Goal: Task Accomplishment & Management: Manage account settings

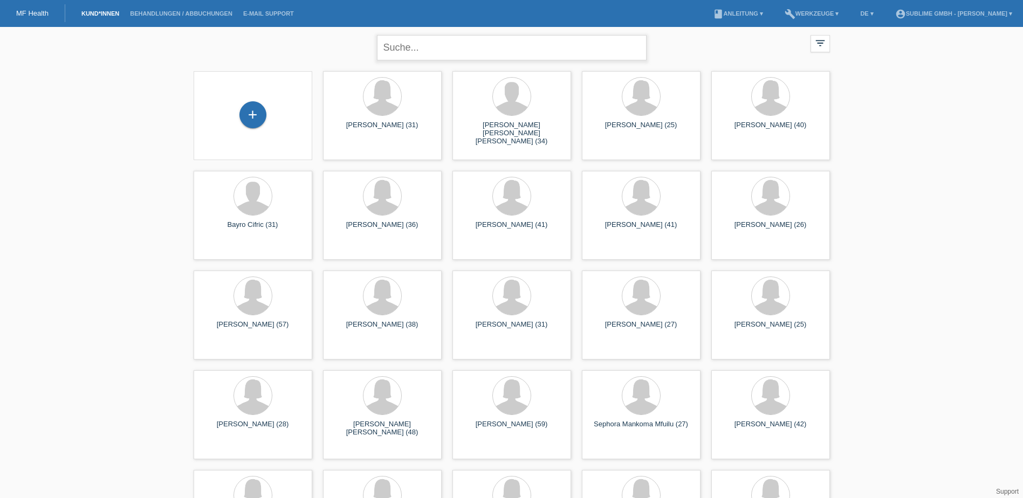
click at [460, 56] on input "text" at bounding box center [512, 47] width 270 height 25
type input "fata"
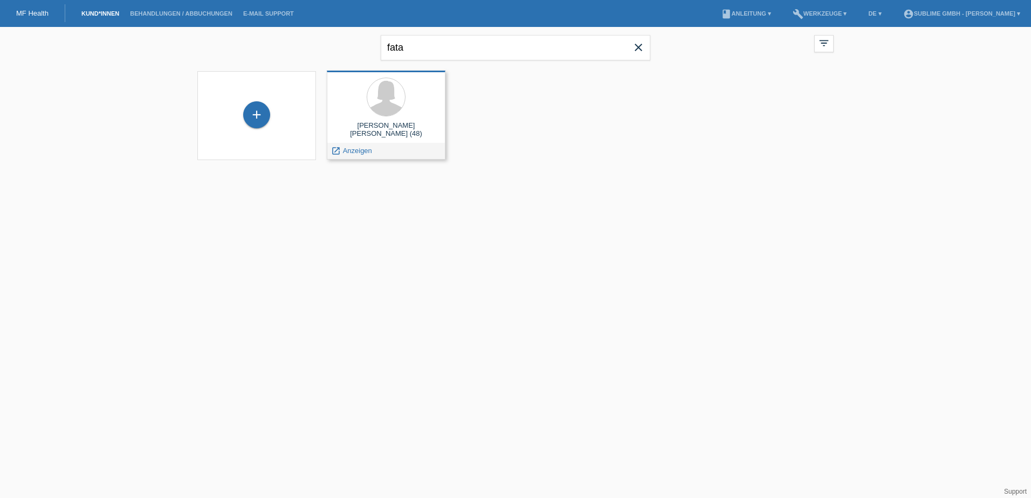
click at [410, 105] on div at bounding box center [386, 98] width 101 height 40
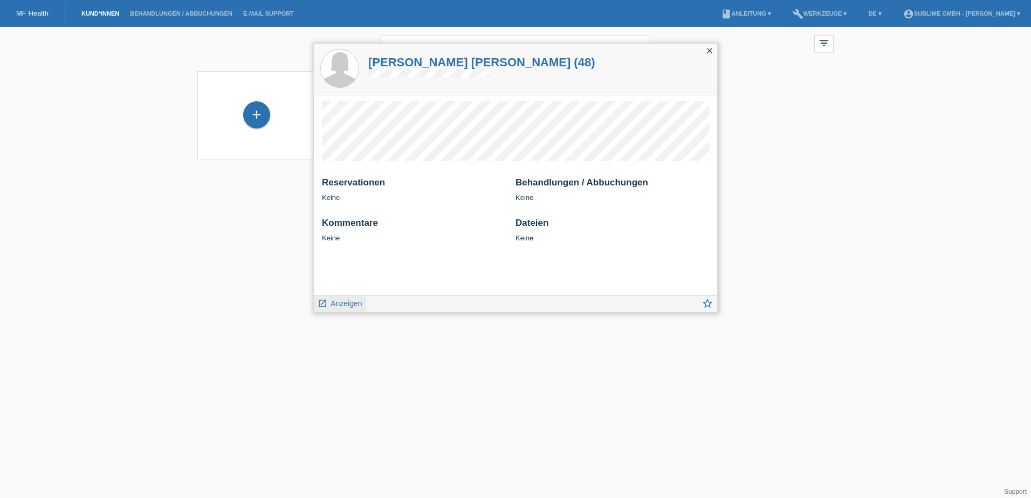
click at [336, 298] on link "launch Anzeigen" at bounding box center [340, 302] width 45 height 13
click at [336, 301] on span "Anzeigen" at bounding box center [346, 303] width 31 height 9
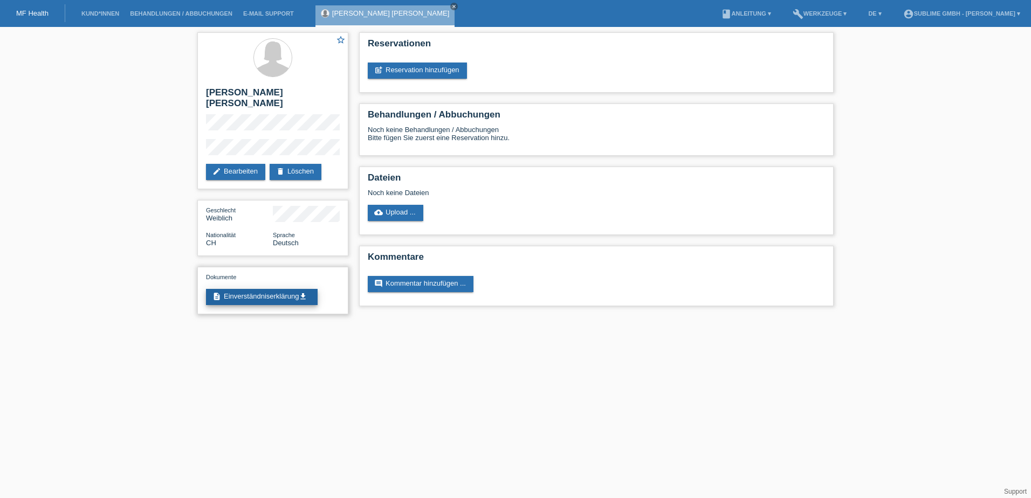
click at [292, 289] on link "description Einverständniserklärung get_app" at bounding box center [262, 297] width 112 height 16
click at [432, 64] on link "post_add Reservation hinzufügen" at bounding box center [417, 71] width 99 height 16
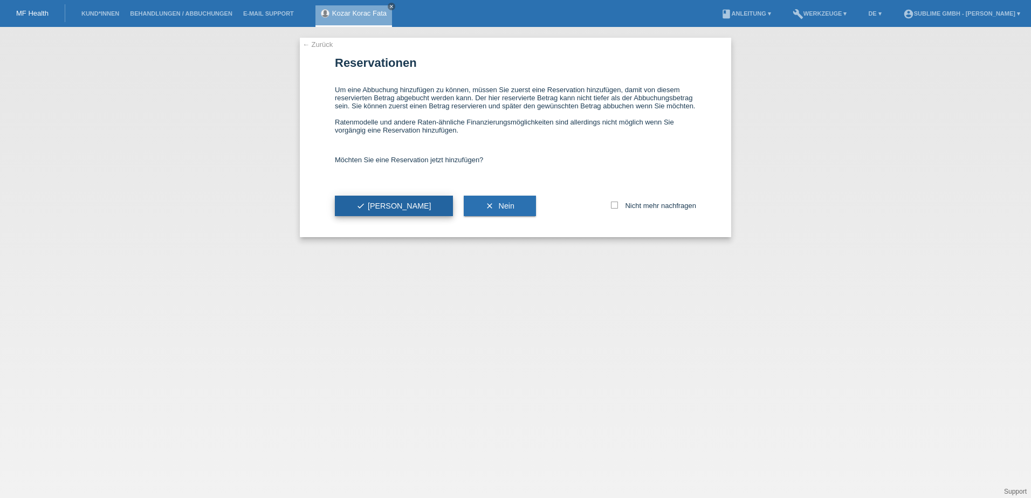
click at [350, 199] on button "check Ja" at bounding box center [394, 206] width 118 height 20
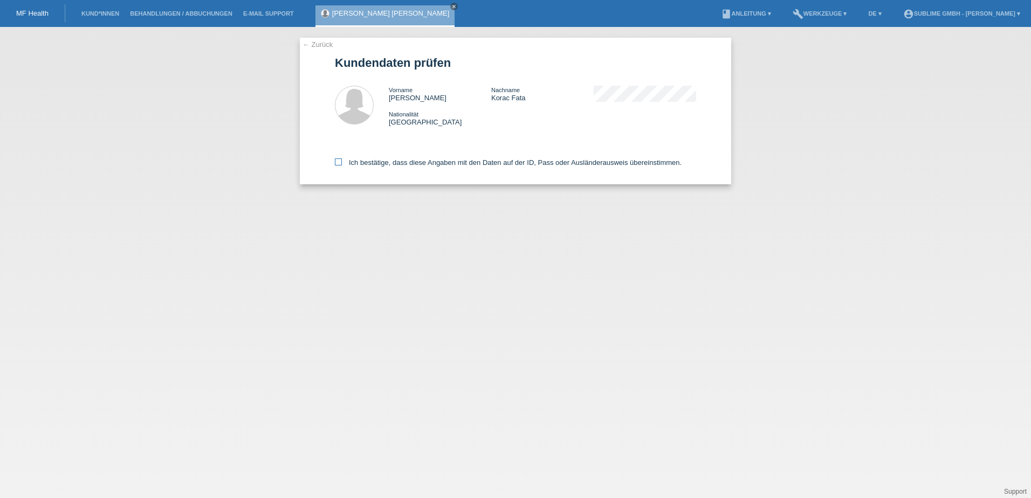
click at [344, 161] on label "Ich bestätige, dass diese Angaben mit den Daten auf der ID, Pass oder Ausländer…" at bounding box center [508, 163] width 347 height 8
click at [342, 161] on input "Ich bestätige, dass diese Angaben mit den Daten auf der ID, Pass oder Ausländer…" at bounding box center [338, 162] width 7 height 7
checkbox input "true"
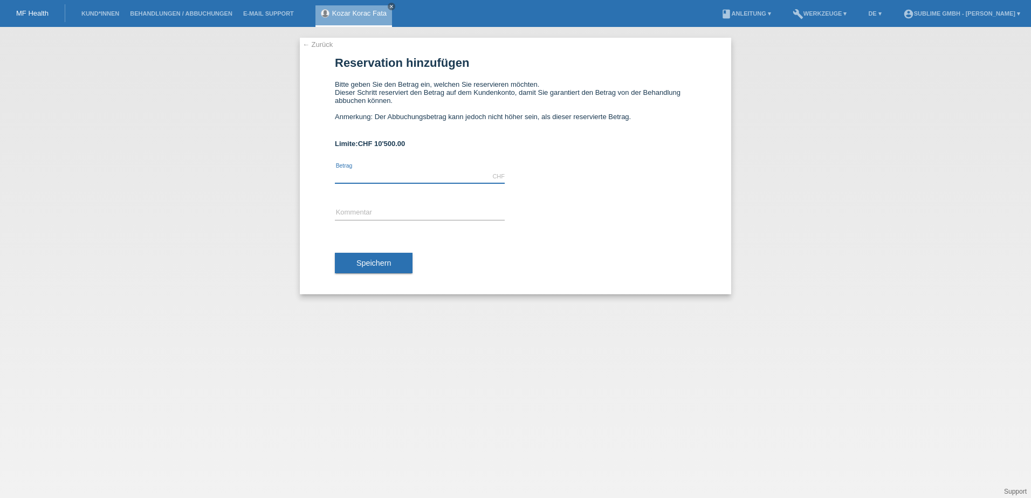
click at [465, 174] on input "text" at bounding box center [420, 176] width 170 height 13
type input "3080.00"
click at [391, 209] on input "text" at bounding box center [420, 213] width 170 height 13
type input "FaceCold Behandlung"
click at [400, 257] on button "Speichern" at bounding box center [374, 263] width 78 height 20
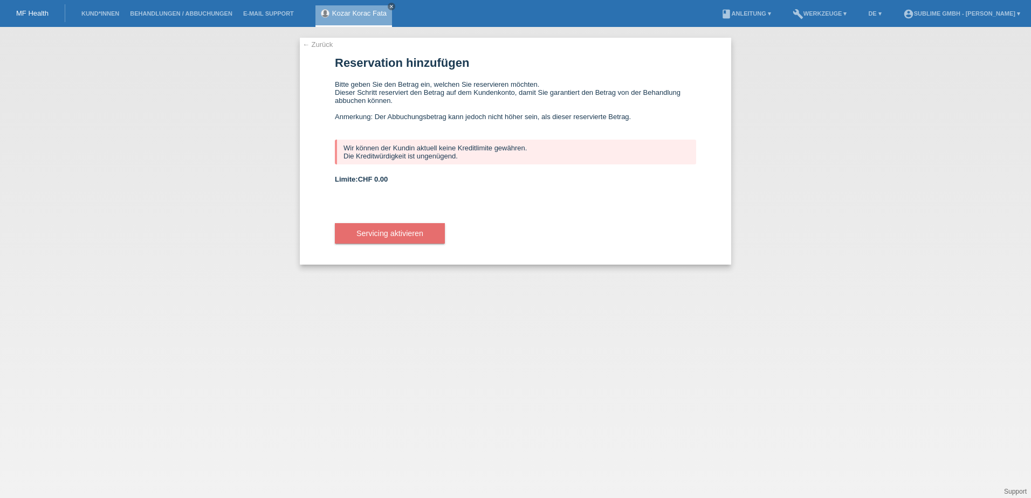
click at [313, 44] on link "← Zurück" at bounding box center [318, 44] width 30 height 8
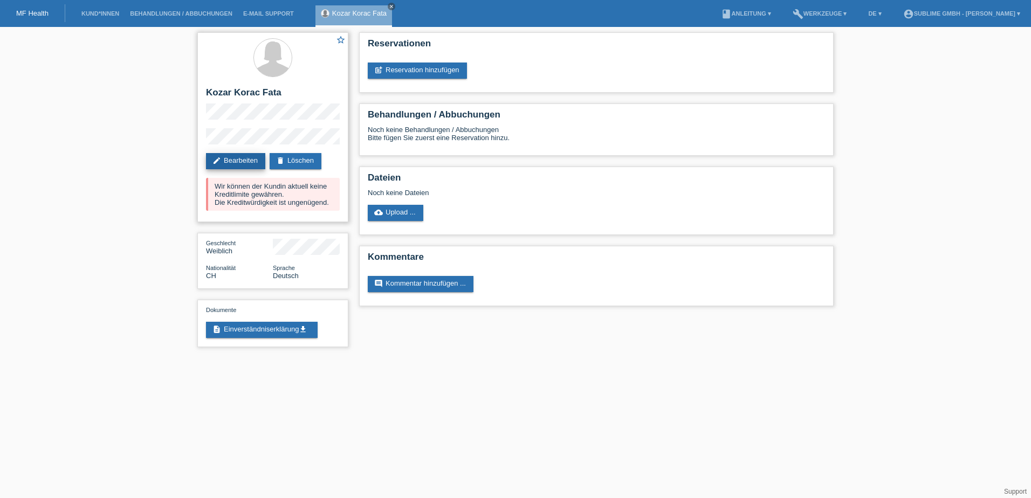
click at [248, 159] on link "edit Bearbeiten" at bounding box center [235, 161] width 59 height 16
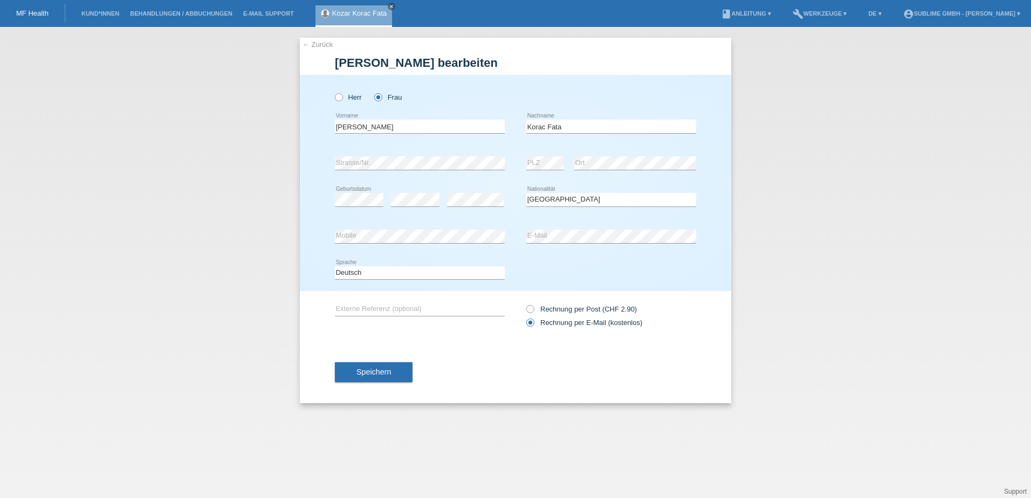
select select "CH"
click at [393, 374] on button "Speichern" at bounding box center [374, 372] width 78 height 20
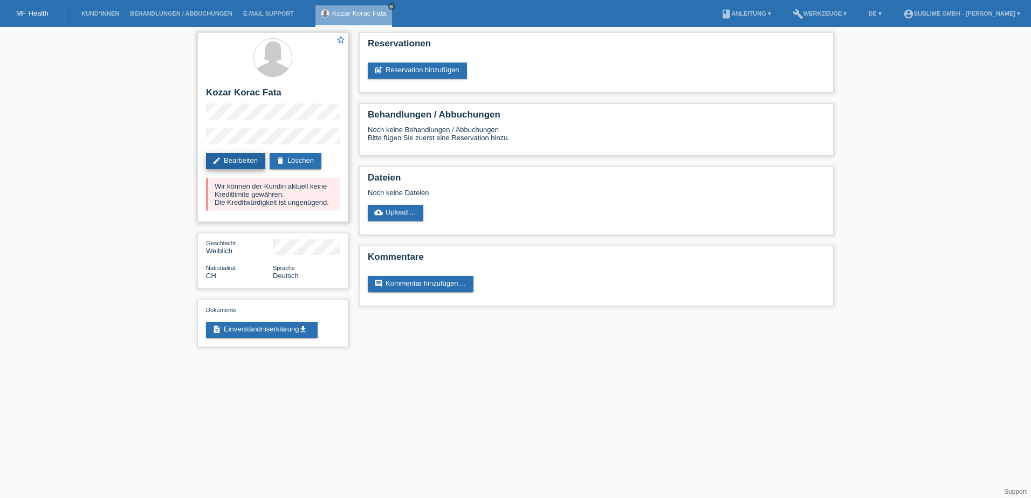
click at [256, 165] on link "edit Bearbeiten" at bounding box center [235, 161] width 59 height 16
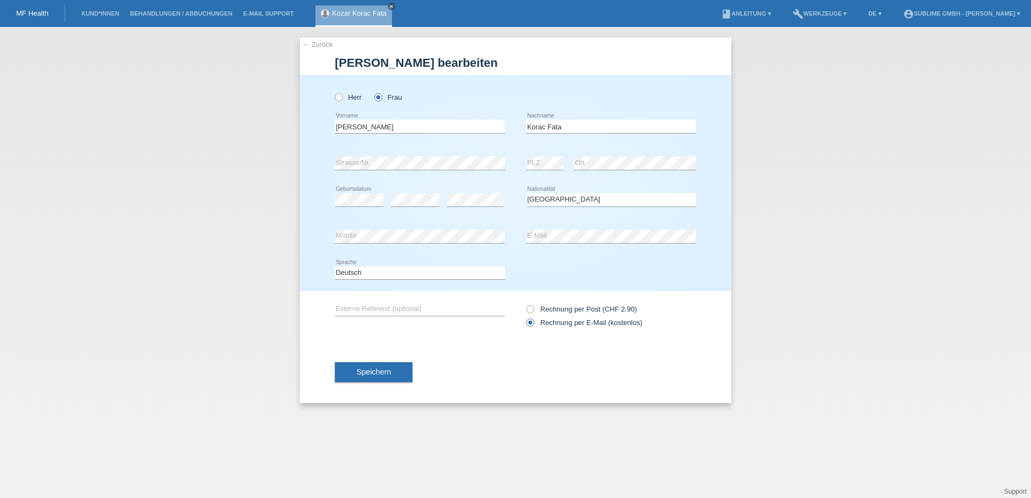
select select "CH"
click at [392, 371] on button "Speichern" at bounding box center [374, 372] width 78 height 20
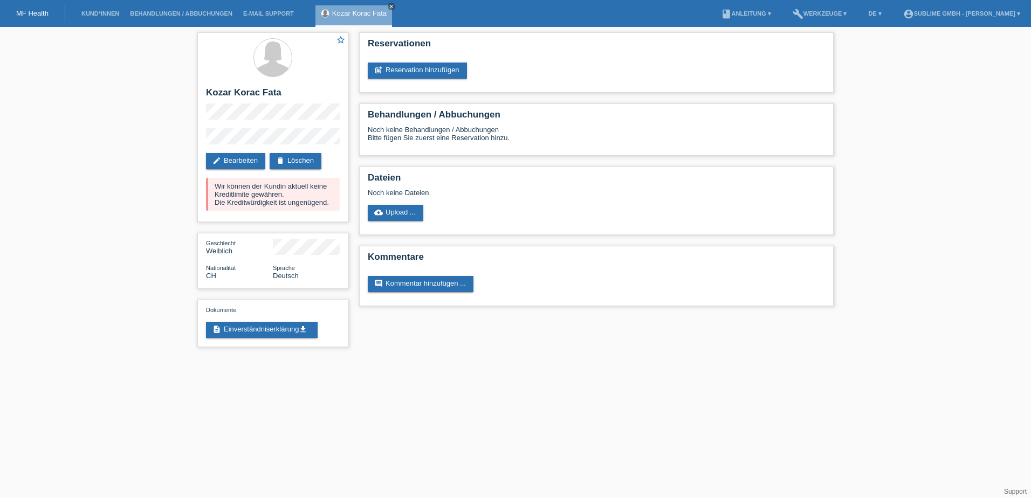
click at [99, 18] on li "Kund*innen" at bounding box center [100, 14] width 49 height 28
click at [108, 11] on link "Kund*innen" at bounding box center [100, 13] width 49 height 6
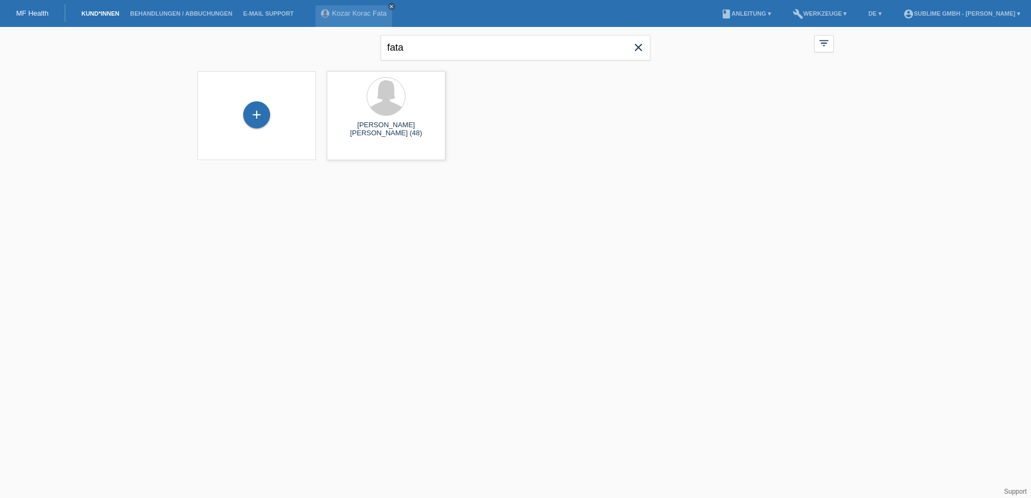
click at [637, 45] on icon "close" at bounding box center [638, 47] width 13 height 13
click at [578, 49] on input "text" at bounding box center [516, 47] width 270 height 25
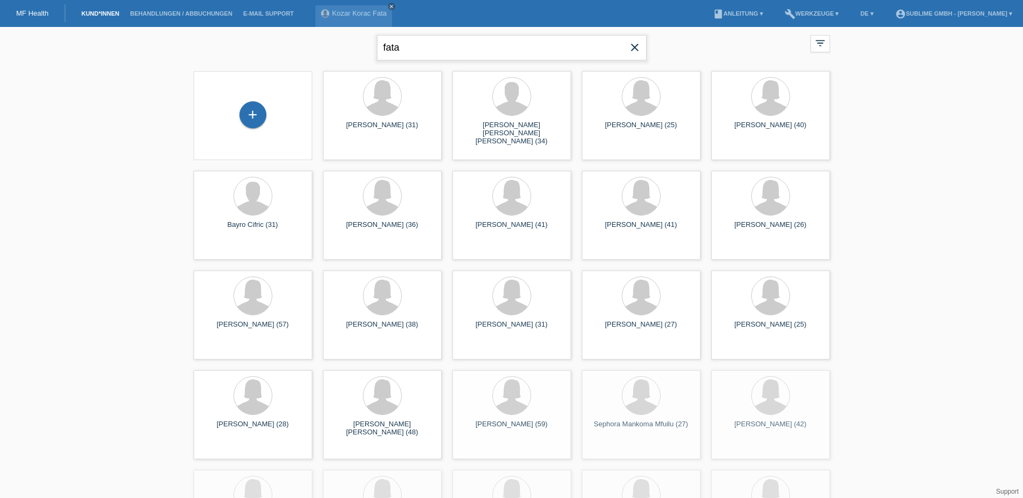
type input "fata"
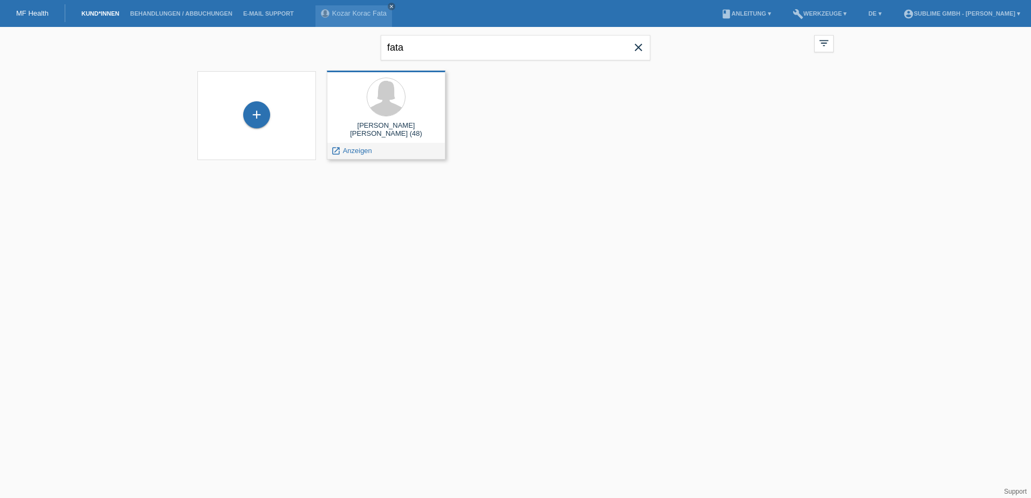
click at [397, 132] on div "Kozar Korac Fata (48)" at bounding box center [386, 129] width 101 height 17
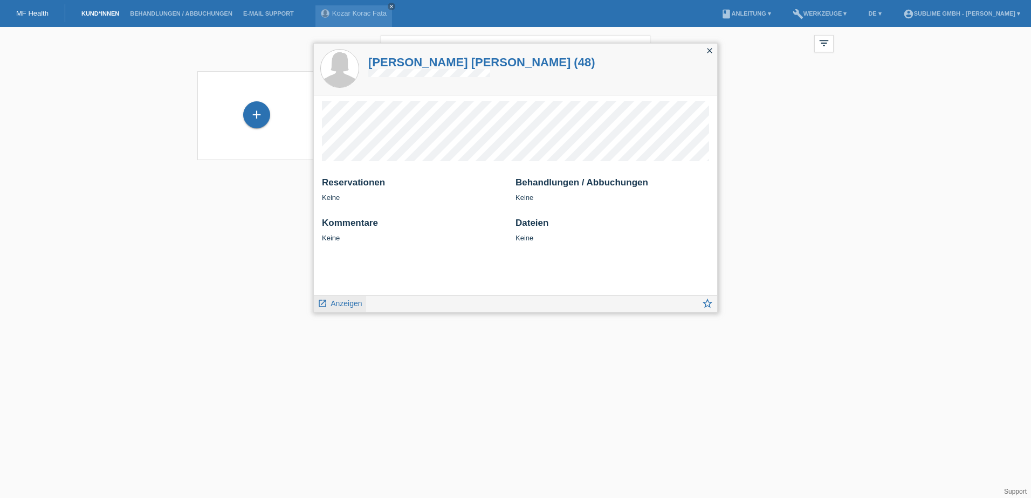
click at [355, 303] on span "Anzeigen" at bounding box center [346, 303] width 31 height 9
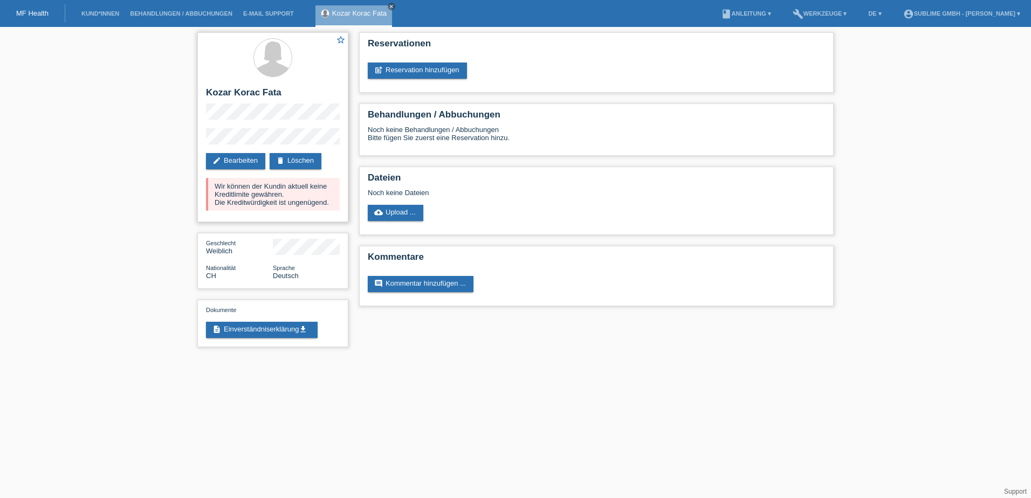
click at [304, 203] on div "Wir können der Kundin aktuell keine Kreditlimite gewähren. Die Kreditwürdigkeit…" at bounding box center [273, 194] width 134 height 33
click at [420, 71] on link "post_add Reservation hinzufügen" at bounding box center [417, 71] width 99 height 16
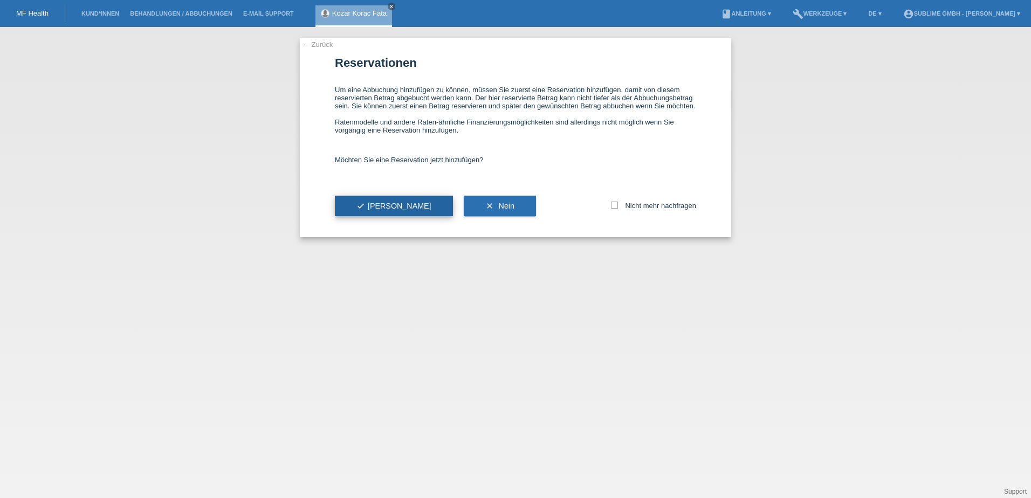
click at [344, 204] on button "check Ja" at bounding box center [394, 206] width 118 height 20
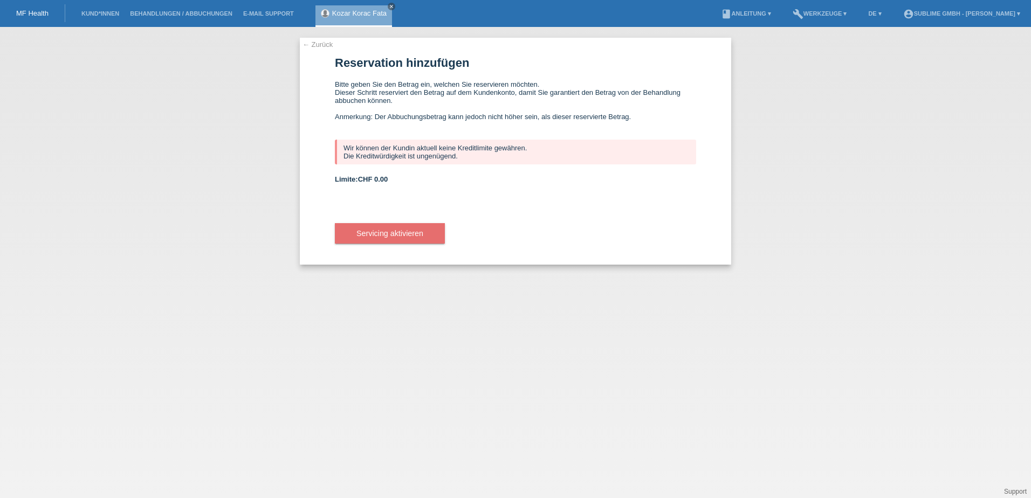
click at [317, 42] on link "← Zurück" at bounding box center [318, 44] width 30 height 8
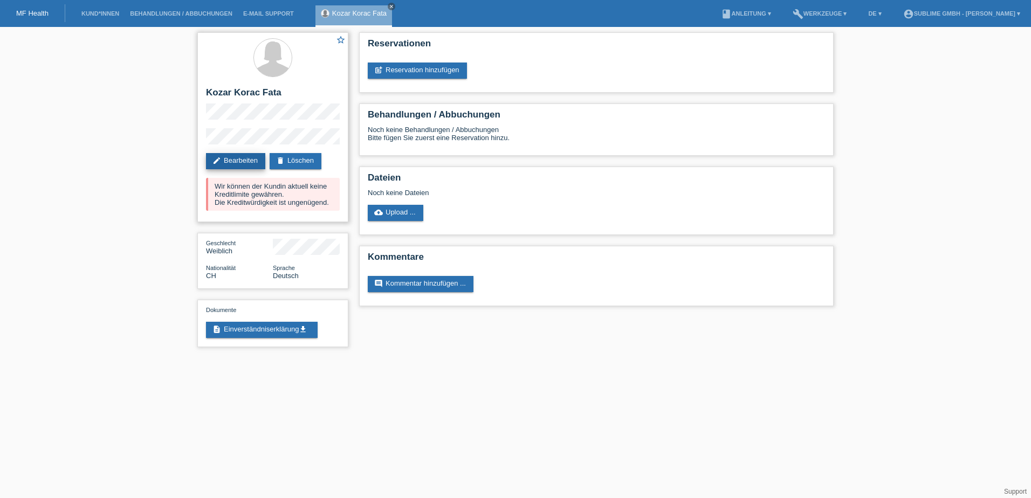
click at [245, 162] on link "edit Bearbeiten" at bounding box center [235, 161] width 59 height 16
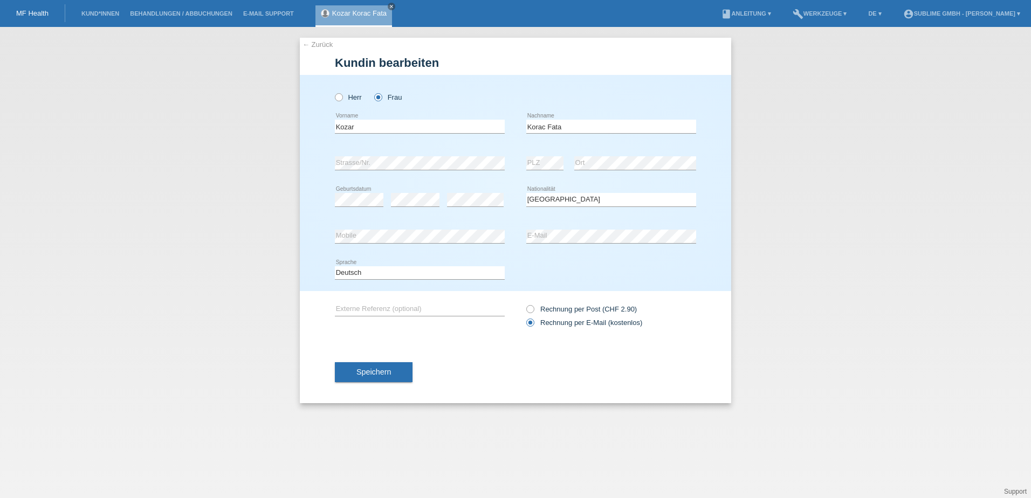
select select "CH"
